Goal: Information Seeking & Learning: Learn about a topic

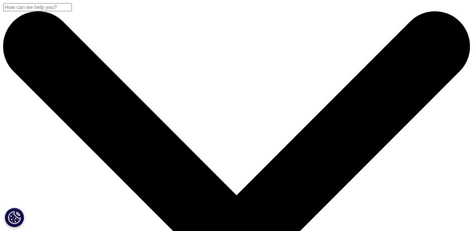
click at [55, 148] on link "DISCOVER INSIGHTS" at bounding box center [61, 151] width 90 height 7
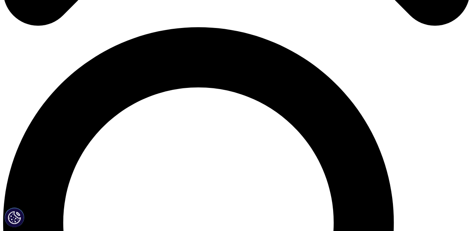
scroll to position [446, 0]
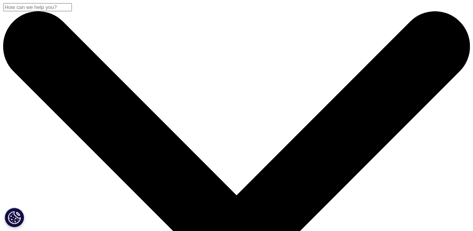
drag, startPoint x: 10, startPoint y: 104, endPoint x: 108, endPoint y: 155, distance: 110.5
copy div "Building Trust, Collaboration, and Innovation across the Health System"
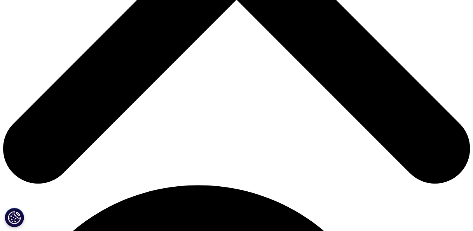
scroll to position [294, 0]
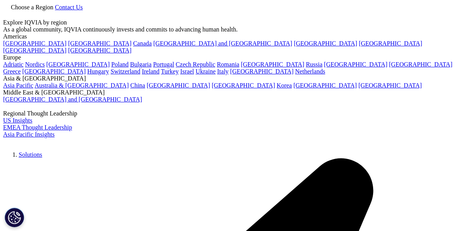
scroll to position [294, 0]
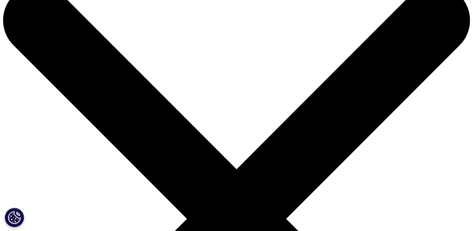
scroll to position [23, 0]
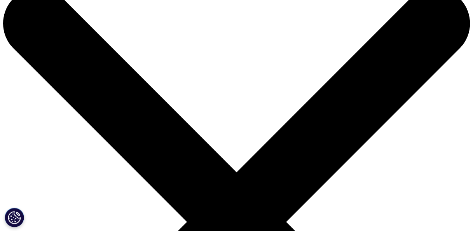
drag, startPoint x: 9, startPoint y: 75, endPoint x: 149, endPoint y: 169, distance: 169.5
copy div "Reimagining Medical Device Innovation Through Integrated Intelligence"
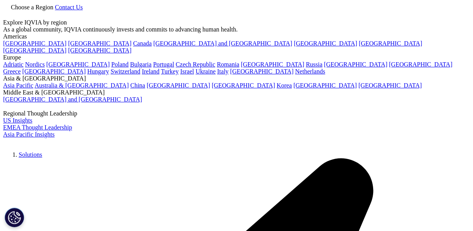
scroll to position [294, 0]
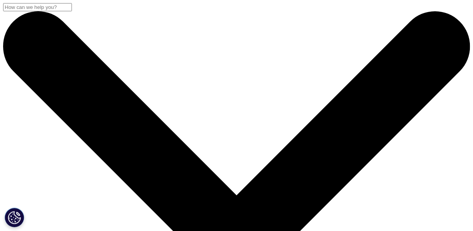
drag, startPoint x: 9, startPoint y: 107, endPoint x: 141, endPoint y: 168, distance: 145.4
copy div "Obesity Deep Dive: The Unparalleled Launch Success of Mounjaro and Zepbound"
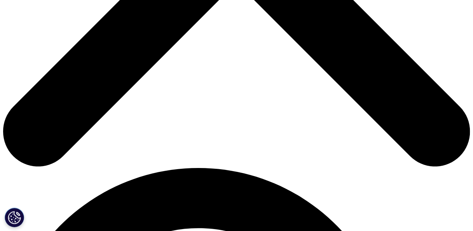
scroll to position [313, 0]
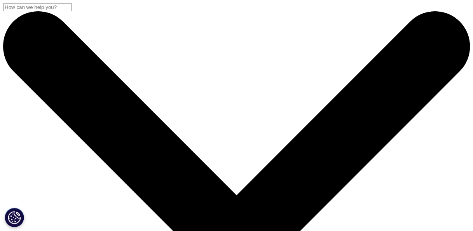
drag, startPoint x: 11, startPoint y: 102, endPoint x: 249, endPoint y: 164, distance: 246.3
copy div "The ROI of KOL Engagement: Why Strategic Investment Pays Off Across the Enterpr…"
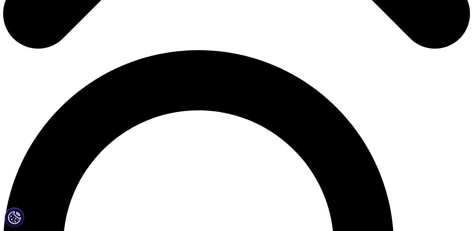
scroll to position [430, 0]
